Goal: Communication & Community: Answer question/provide support

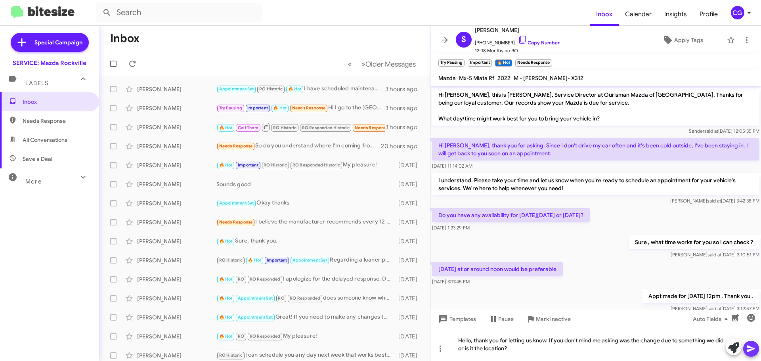
click at [754, 353] on icon at bounding box center [751, 349] width 10 height 10
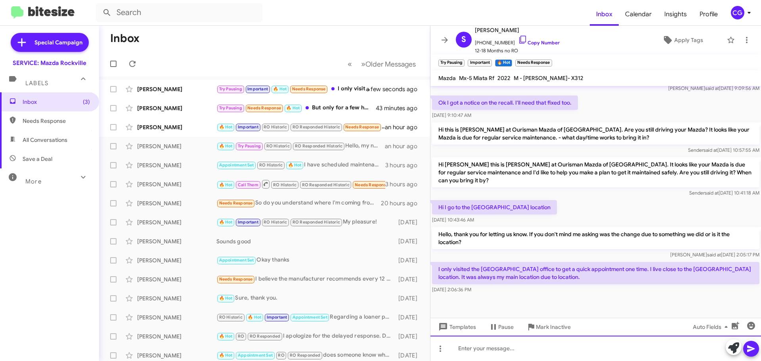
scroll to position [297, 0]
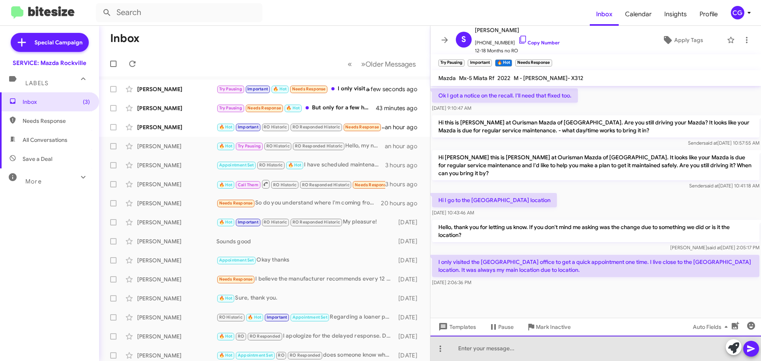
click at [505, 344] on div at bounding box center [595, 348] width 330 height 25
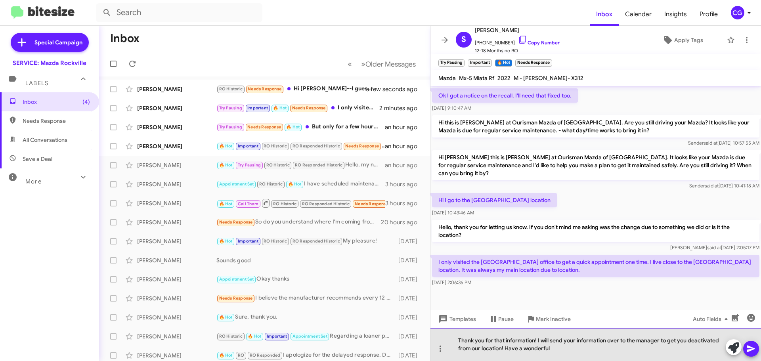
drag, startPoint x: 567, startPoint y: 350, endPoint x: 562, endPoint y: 350, distance: 4.4
click at [565, 351] on div "Thank you for that information! I will send your information over to the manage…" at bounding box center [595, 344] width 330 height 33
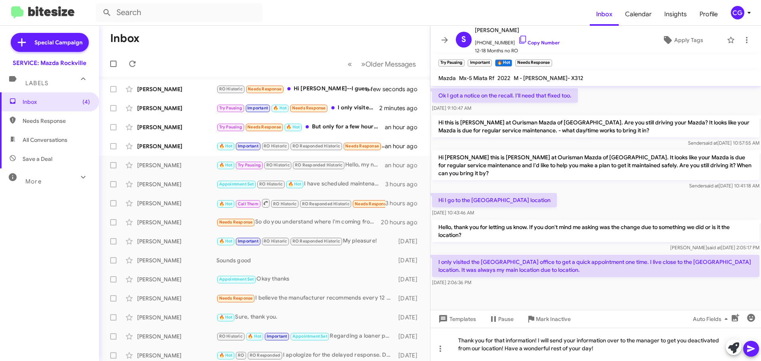
click at [752, 353] on span at bounding box center [751, 349] width 10 height 16
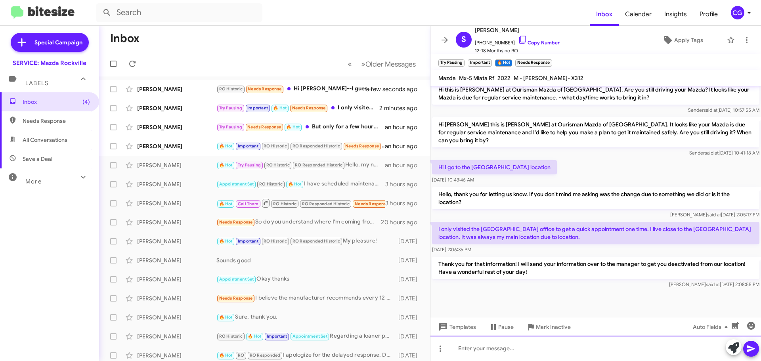
scroll to position [334, 0]
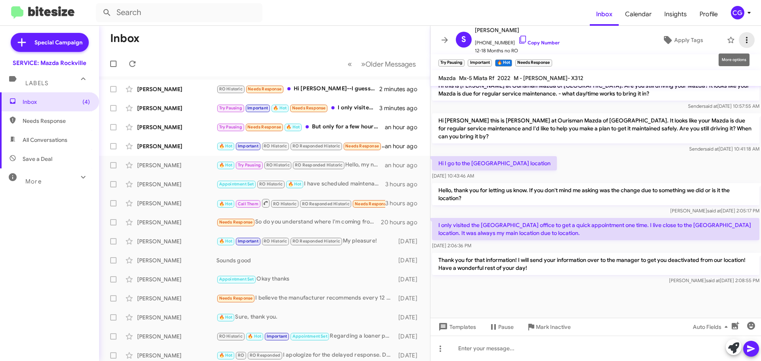
click at [744, 41] on icon at bounding box center [747, 40] width 10 height 10
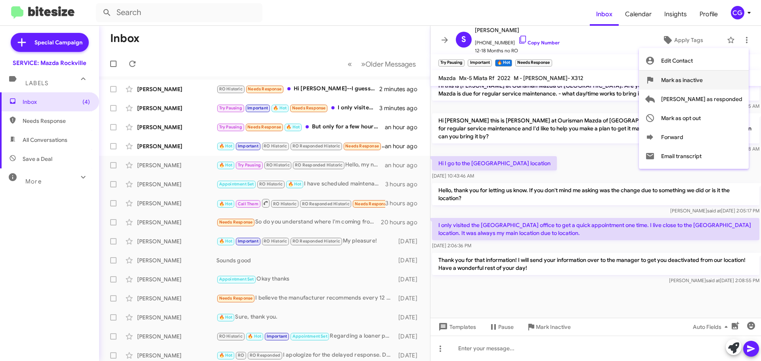
click at [702, 83] on span "Mark as inactive" at bounding box center [682, 80] width 42 height 19
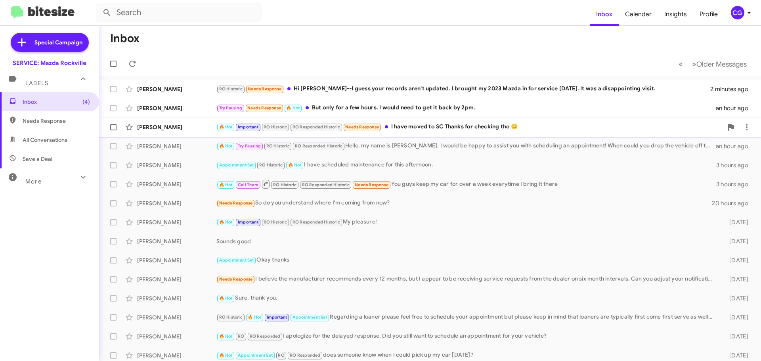
click at [444, 126] on div "🔥 Hot Important RO Historic RO Responded Historic Needs Response I have moved t…" at bounding box center [469, 126] width 506 height 9
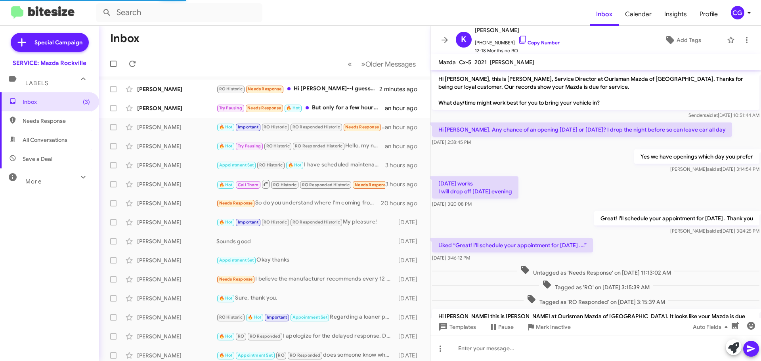
scroll to position [89, 0]
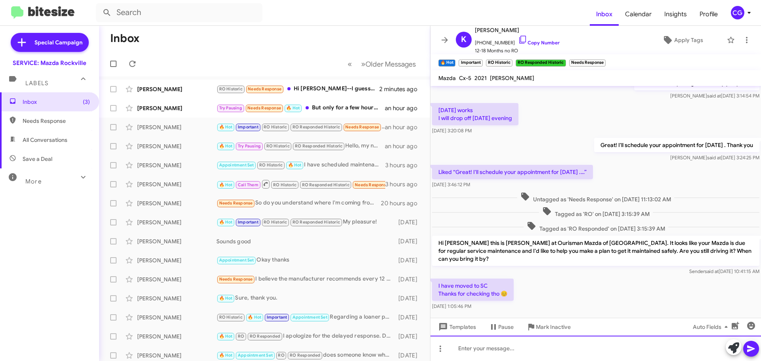
click at [538, 349] on div at bounding box center [595, 348] width 330 height 25
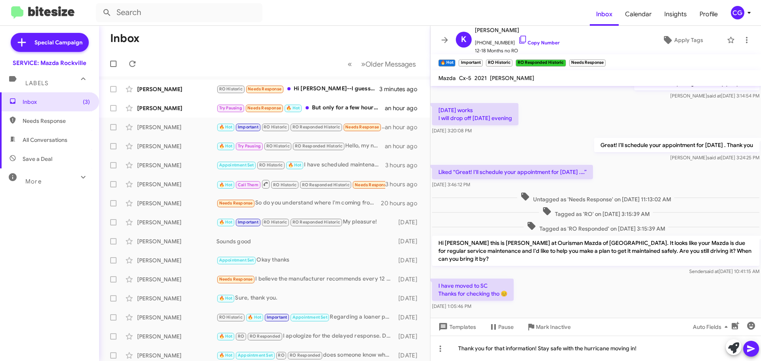
click at [752, 350] on icon at bounding box center [751, 348] width 8 height 7
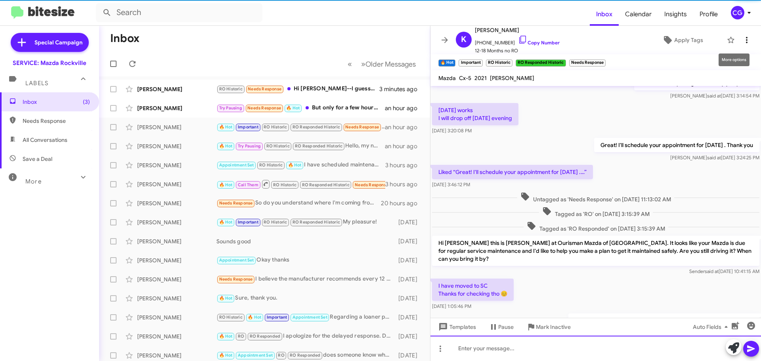
scroll to position [0, 0]
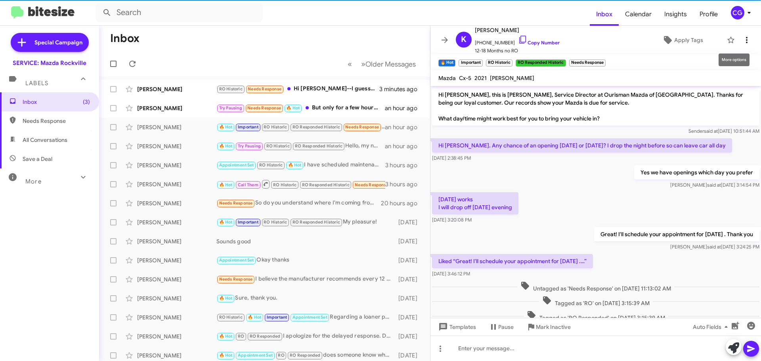
click at [742, 42] on icon at bounding box center [747, 40] width 10 height 10
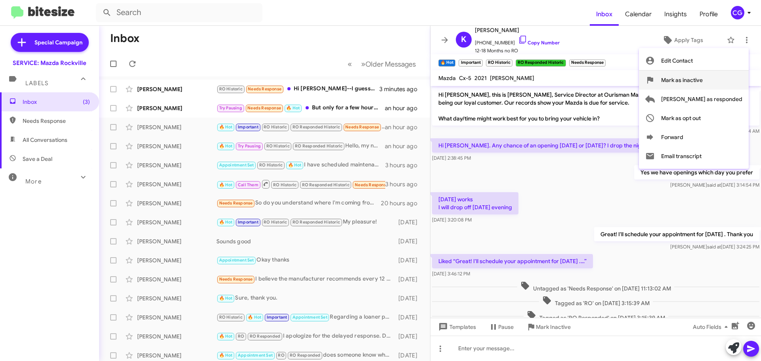
click at [702, 84] on span "Mark as inactive" at bounding box center [682, 80] width 42 height 19
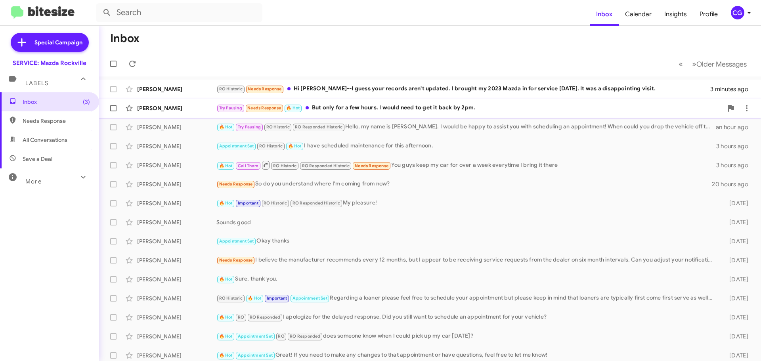
click at [480, 105] on div "Try Pausing Needs Response 🔥 Hot But only for a few hours. I would need to get …" at bounding box center [469, 107] width 506 height 9
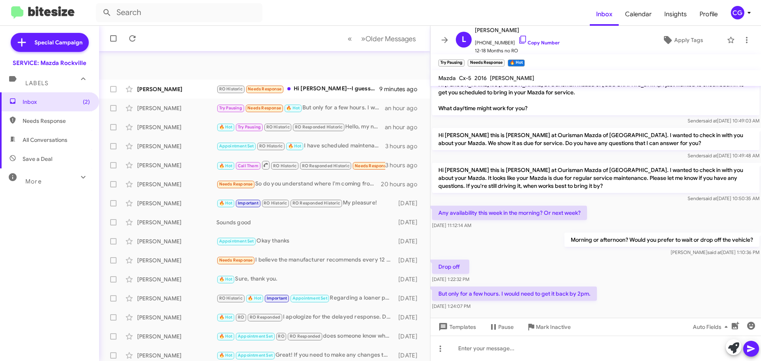
scroll to position [61, 0]
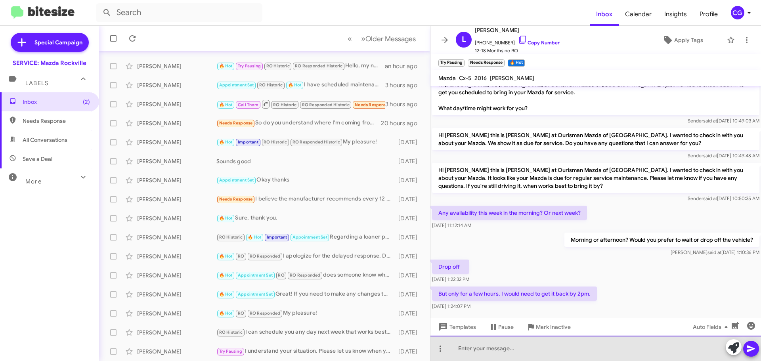
click at [537, 355] on div at bounding box center [595, 348] width 330 height 25
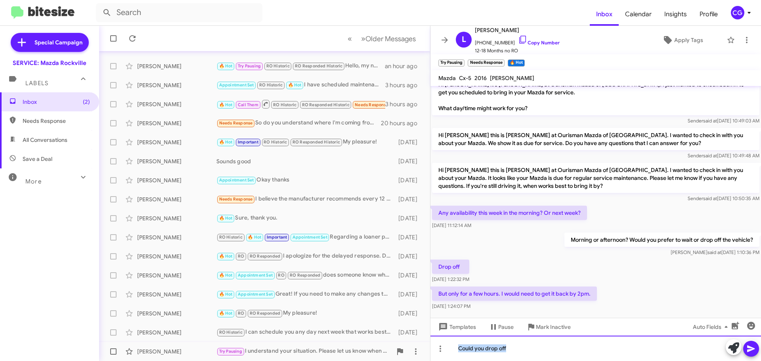
drag, startPoint x: 546, startPoint y: 349, endPoint x: 416, endPoint y: 360, distance: 130.8
click at [420, 359] on div "Inbox « Previous » Next Older Messages [PERSON_NAME] RO Historic Needs Response…" at bounding box center [430, 193] width 662 height 335
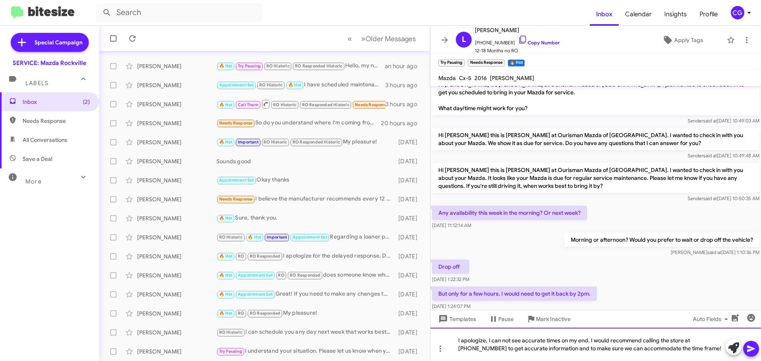
click at [697, 347] on div "I apologize, I can not see accurate times on my end. I would recommend calling …" at bounding box center [595, 344] width 330 height 33
click at [543, 350] on div "I apologize, I can not see accurate times on my end. I would recommend calling …" at bounding box center [595, 344] width 330 height 33
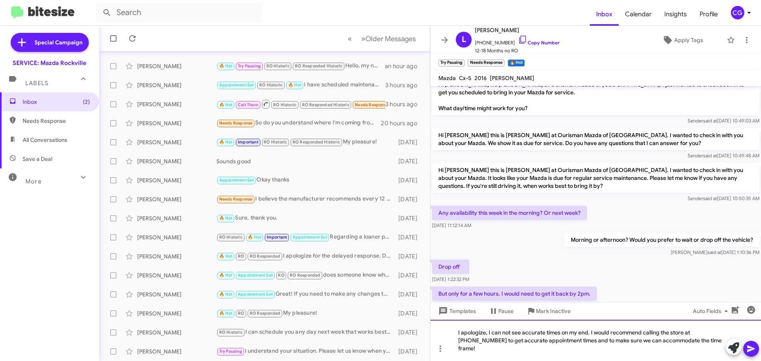
click at [716, 353] on div "I apologize, I can not see accurate times on my end. I would recommend calling …" at bounding box center [595, 340] width 330 height 41
click at [753, 353] on icon at bounding box center [751, 349] width 10 height 10
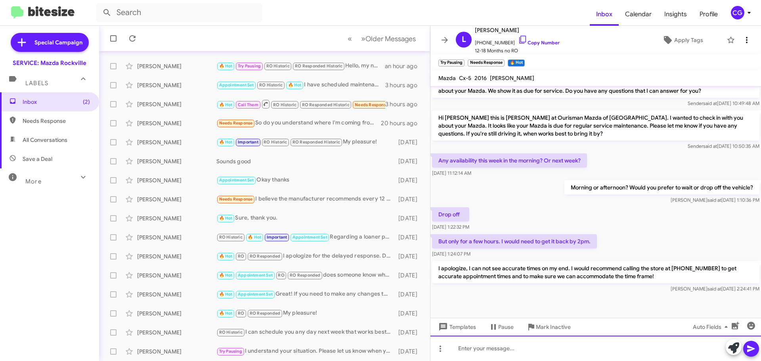
scroll to position [258, 0]
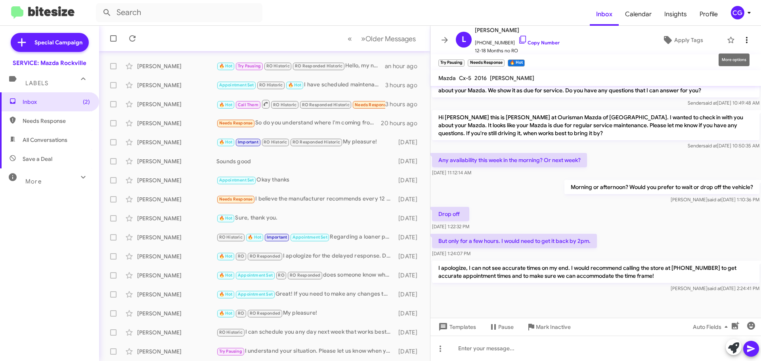
click at [742, 44] on icon at bounding box center [747, 40] width 10 height 10
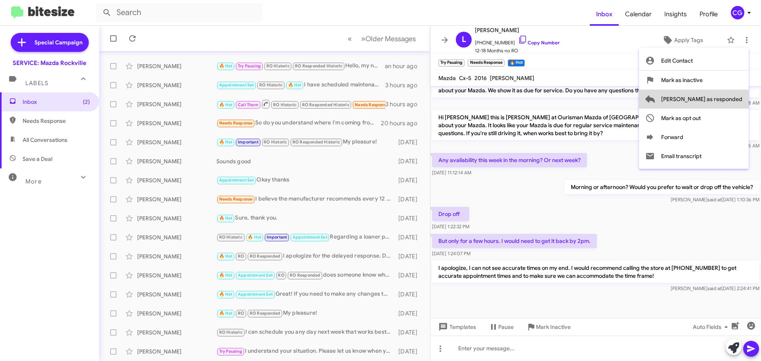
click at [731, 104] on span "[PERSON_NAME] as responded" at bounding box center [701, 99] width 81 height 19
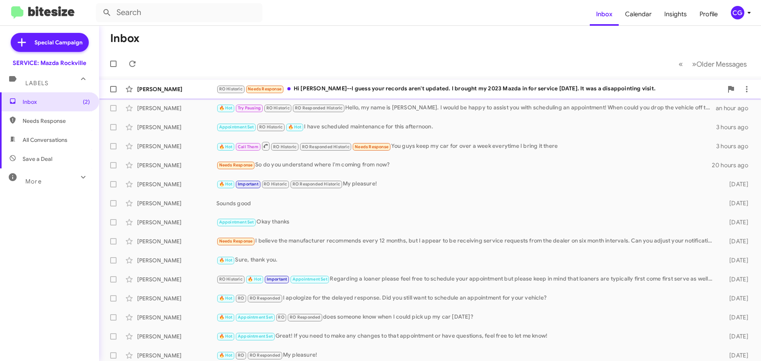
click at [366, 93] on div "RO Historic Needs Response Hi [PERSON_NAME]--I guess your records aren't update…" at bounding box center [469, 88] width 506 height 9
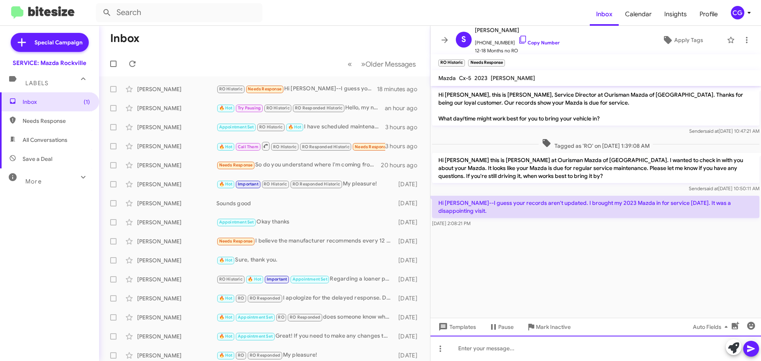
click at [571, 347] on div at bounding box center [595, 348] width 330 height 25
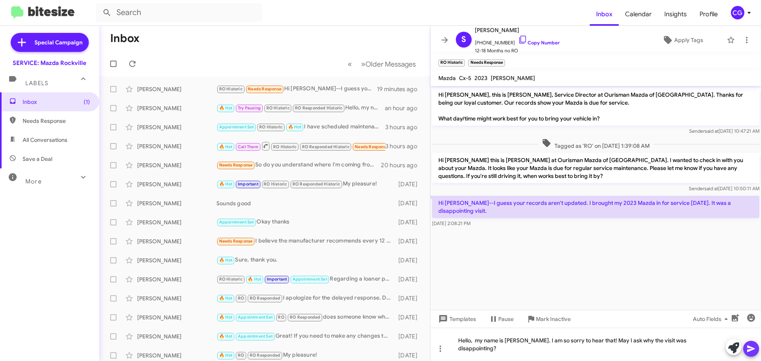
click at [750, 348] on icon at bounding box center [751, 349] width 10 height 10
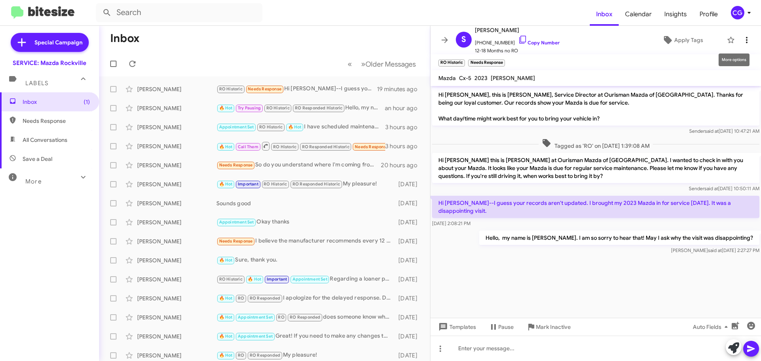
click at [739, 45] on button at bounding box center [747, 40] width 16 height 16
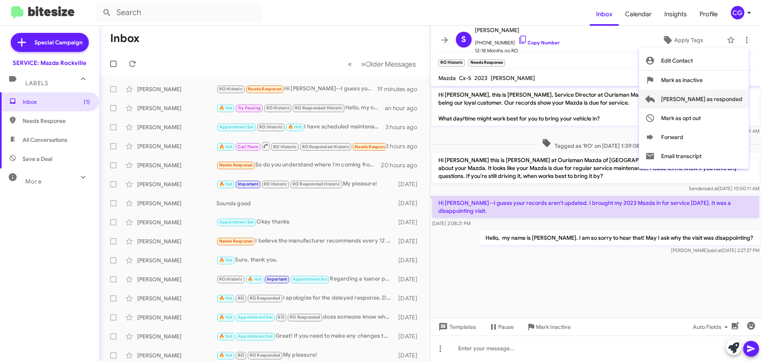
click at [742, 98] on button "[PERSON_NAME] as responded" at bounding box center [694, 99] width 110 height 19
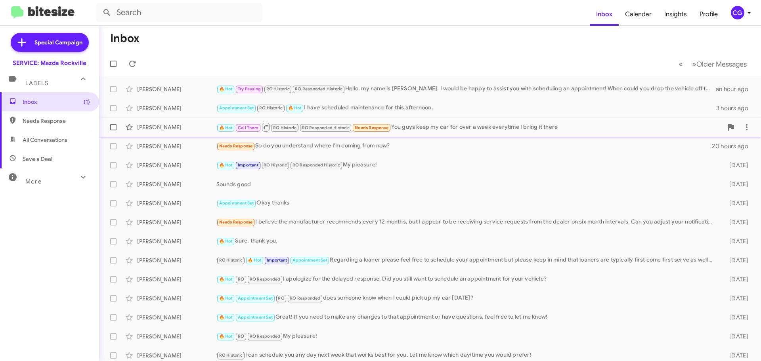
click at [432, 130] on div "🔥 Hot Call Them RO Historic RO Responded Historic Needs Response You guys keep …" at bounding box center [469, 127] width 506 height 10
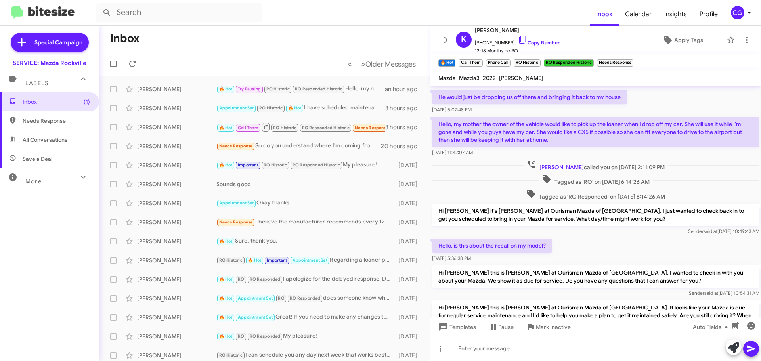
scroll to position [294, 0]
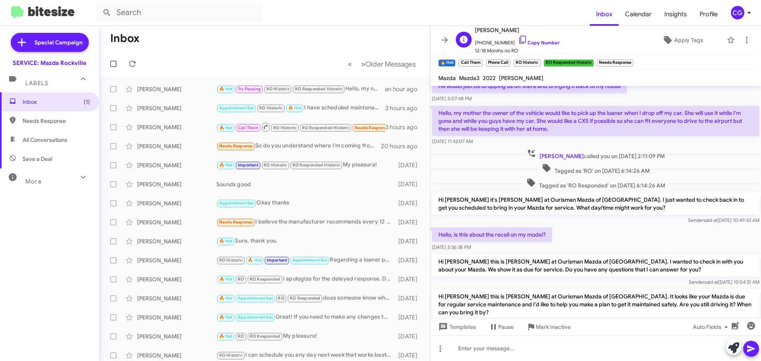
click at [499, 40] on span "[PHONE_NUMBER] Copy Number" at bounding box center [517, 41] width 85 height 12
copy span "18504283392"
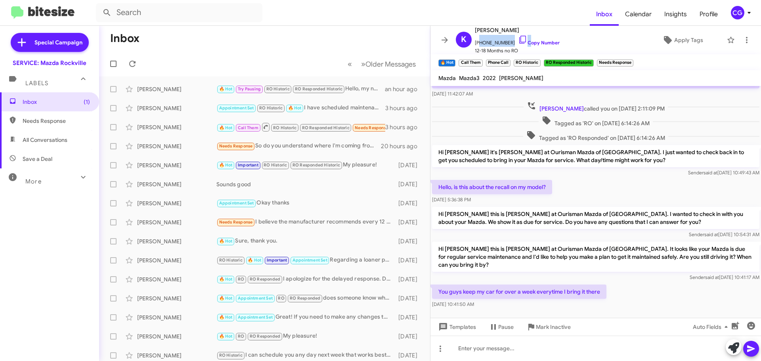
scroll to position [373, 0]
